Goal: Task Accomplishment & Management: Complete application form

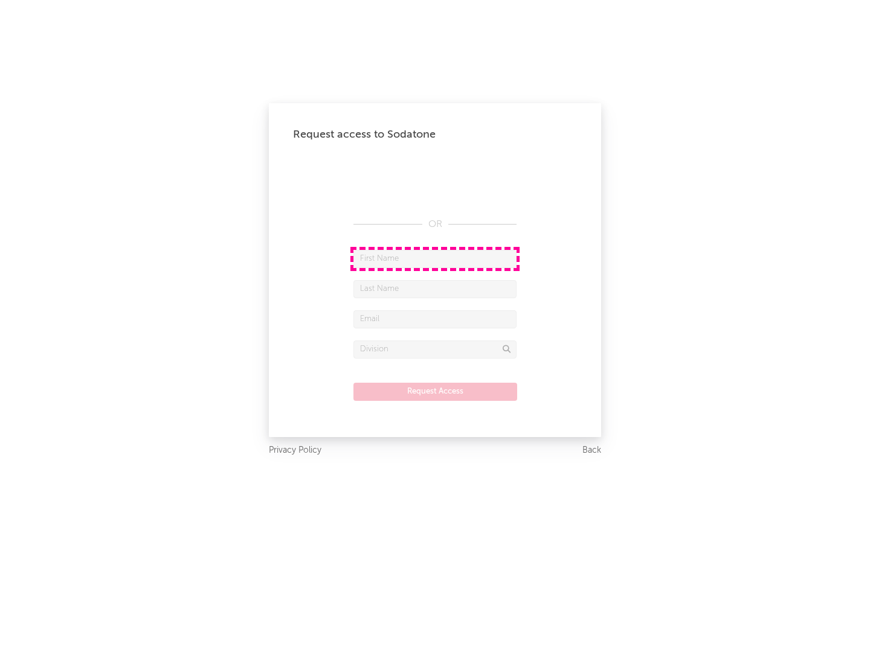
click at [435, 258] on input "text" at bounding box center [434, 259] width 163 height 18
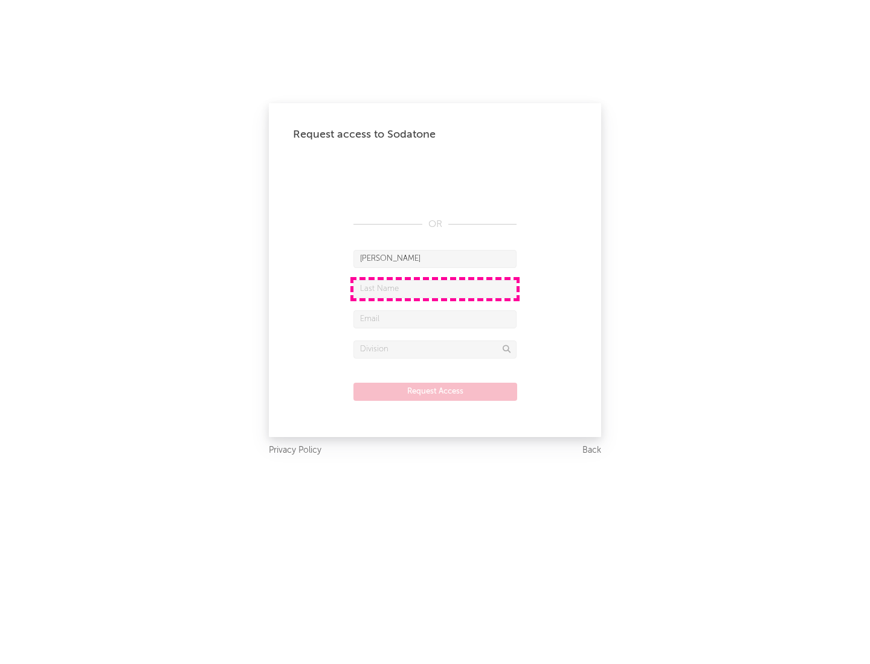
type input "[PERSON_NAME]"
click at [435, 289] on input "text" at bounding box center [434, 289] width 163 height 18
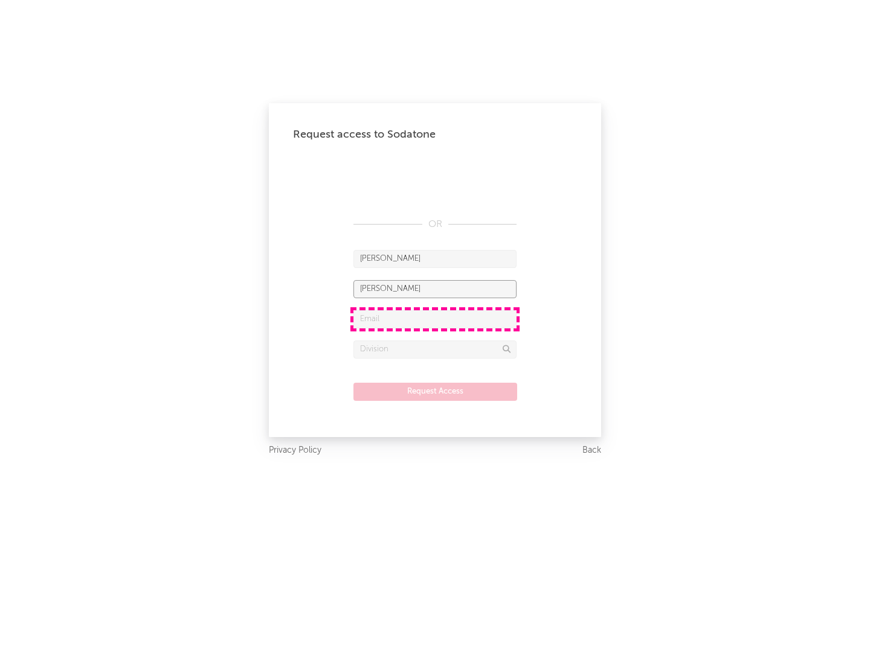
type input "[PERSON_NAME]"
click at [435, 319] on input "text" at bounding box center [434, 319] width 163 height 18
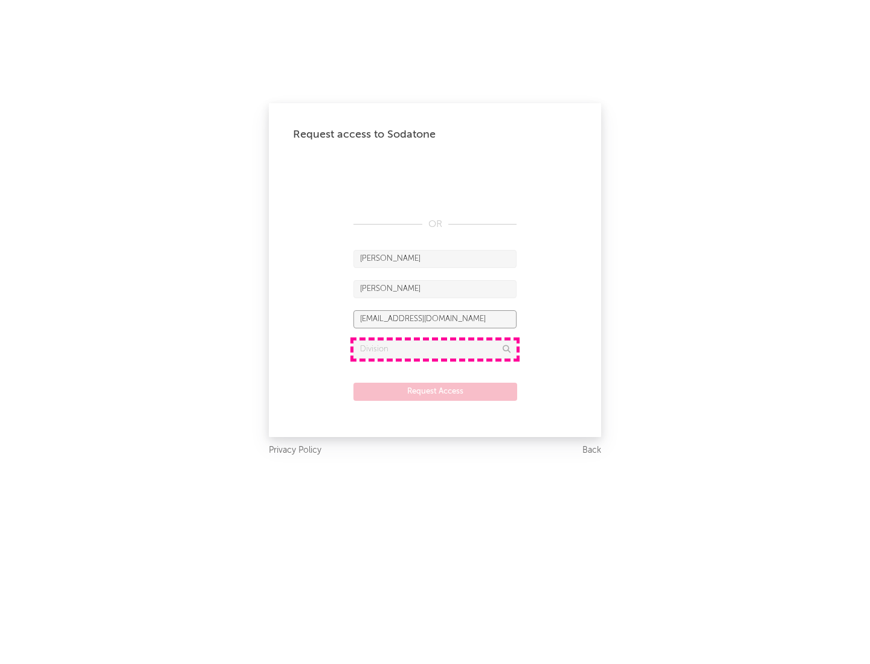
type input "[EMAIL_ADDRESS][DOMAIN_NAME]"
click at [435, 349] on input "text" at bounding box center [434, 350] width 163 height 18
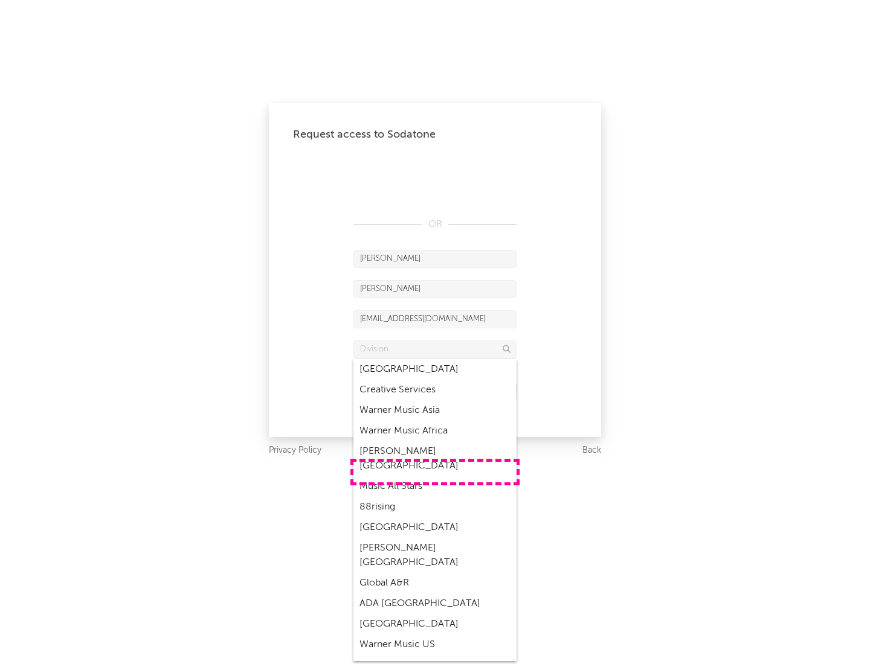
click at [435, 476] on div "Music All Stars" at bounding box center [434, 486] width 163 height 21
type input "Music All Stars"
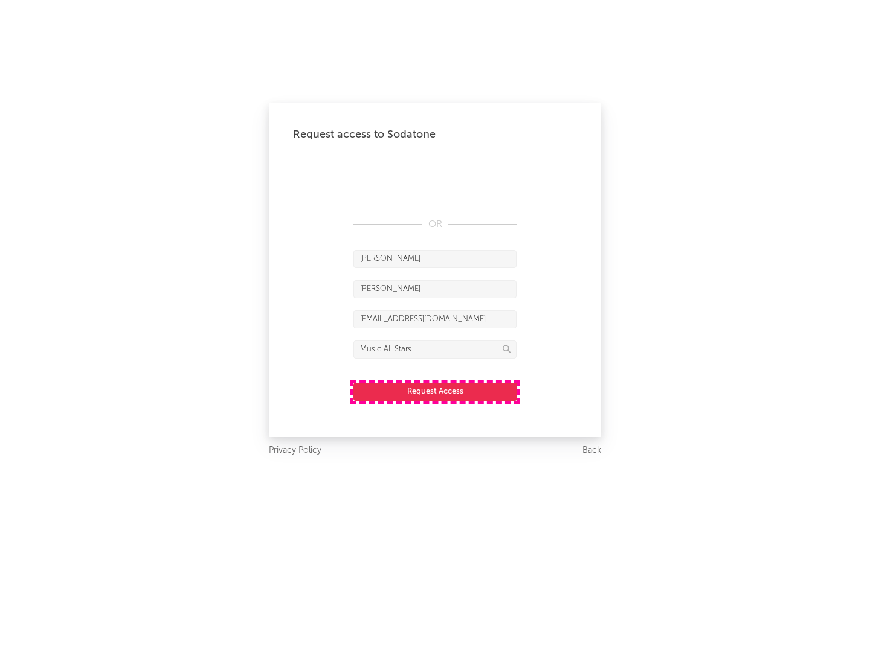
click at [435, 391] on button "Request Access" at bounding box center [435, 392] width 164 height 18
